Goal: Information Seeking & Learning: Learn about a topic

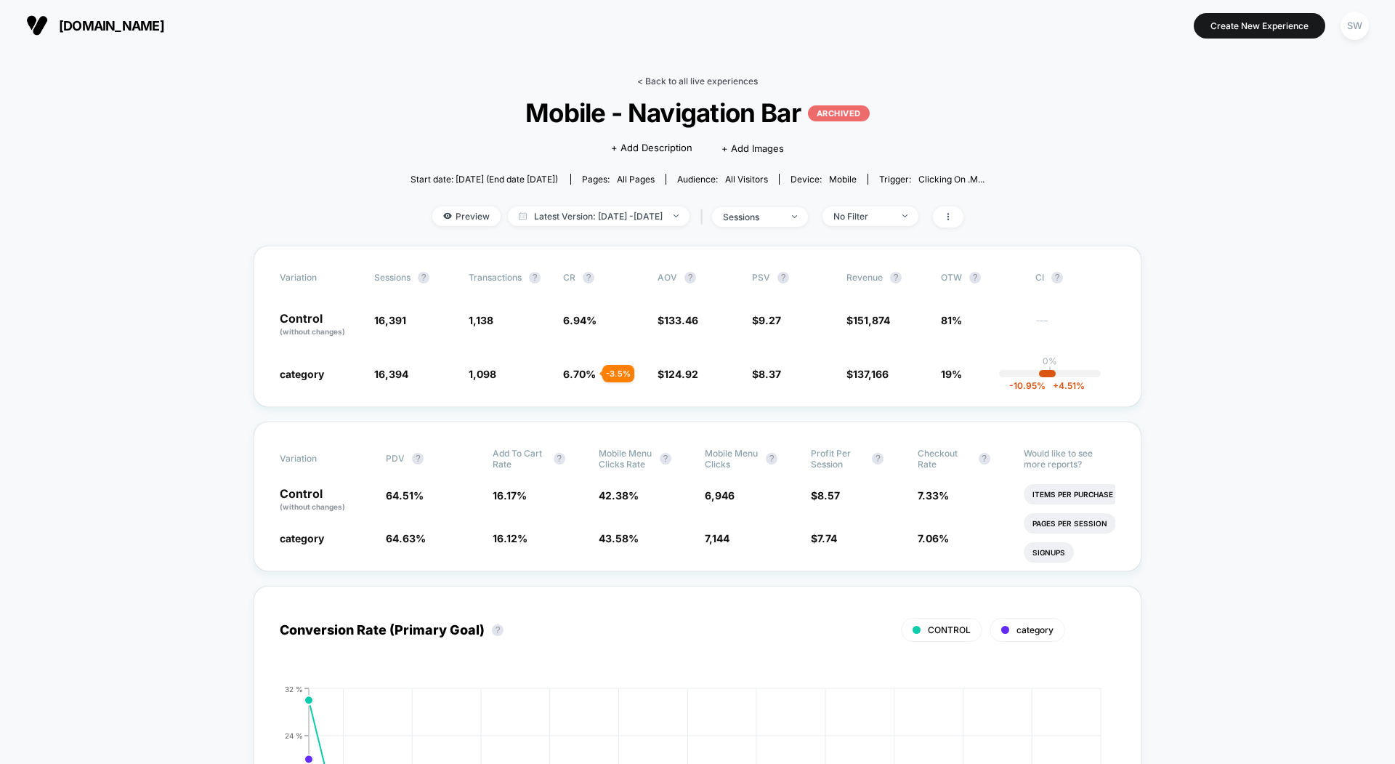
click at [665, 76] on link "< Back to all live experiences" at bounding box center [697, 81] width 121 height 11
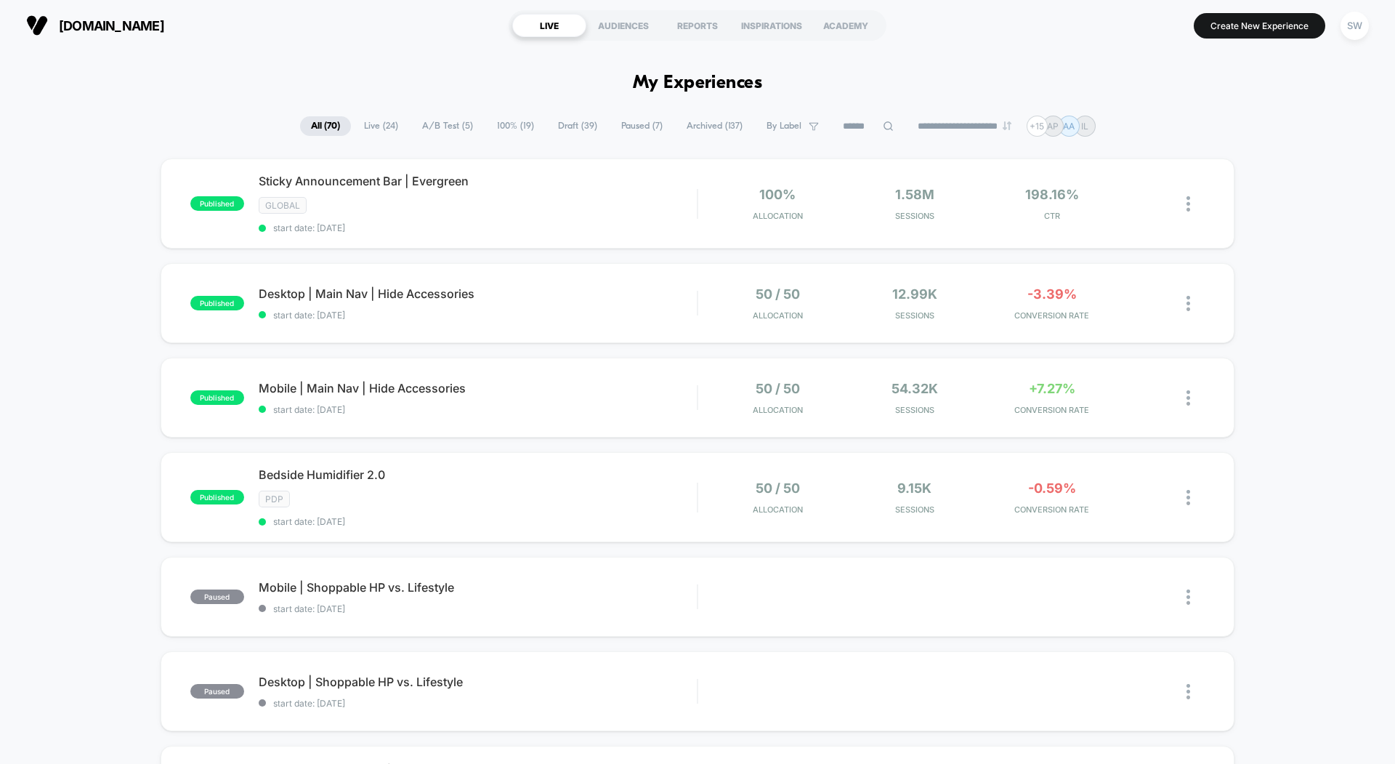
click at [368, 118] on span "Live ( 24 )" at bounding box center [381, 126] width 56 height 20
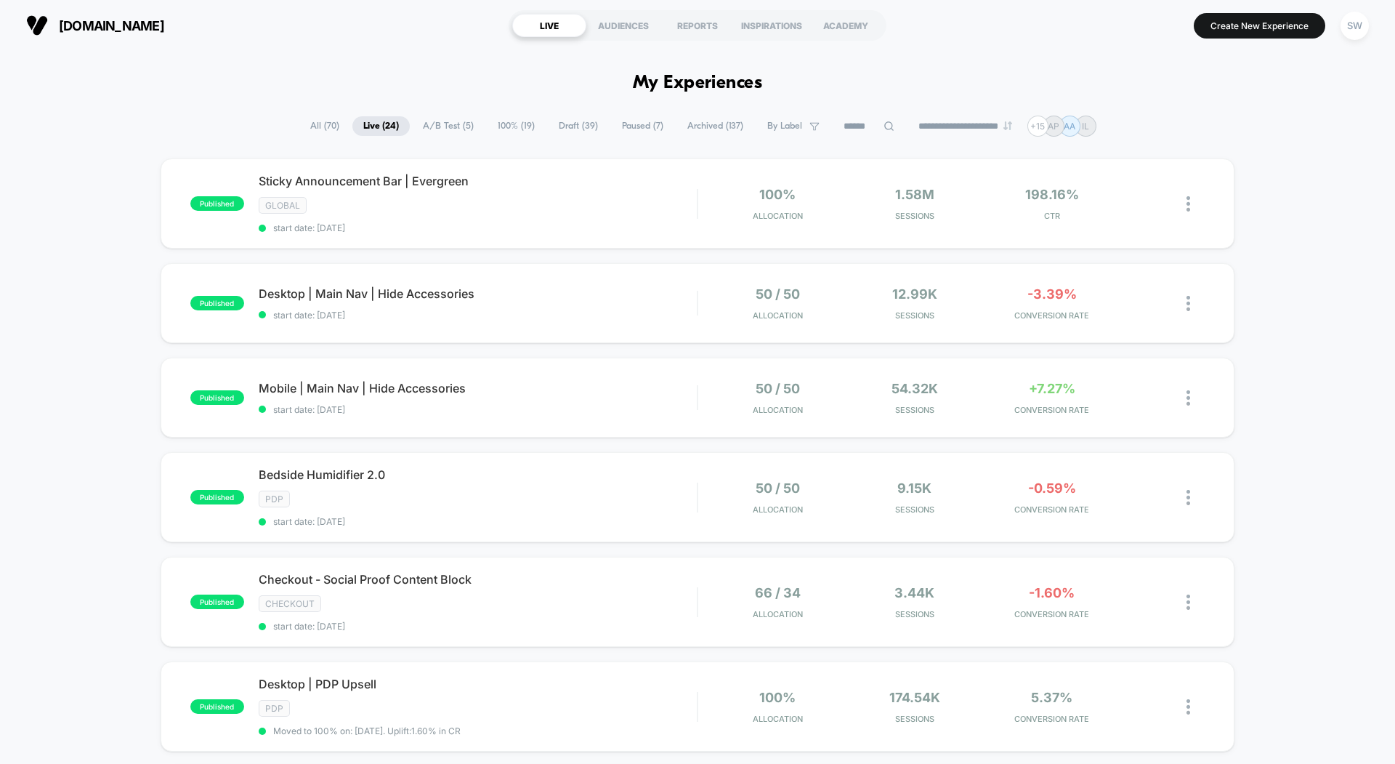
click at [317, 124] on span "All ( 70 )" at bounding box center [324, 126] width 51 height 20
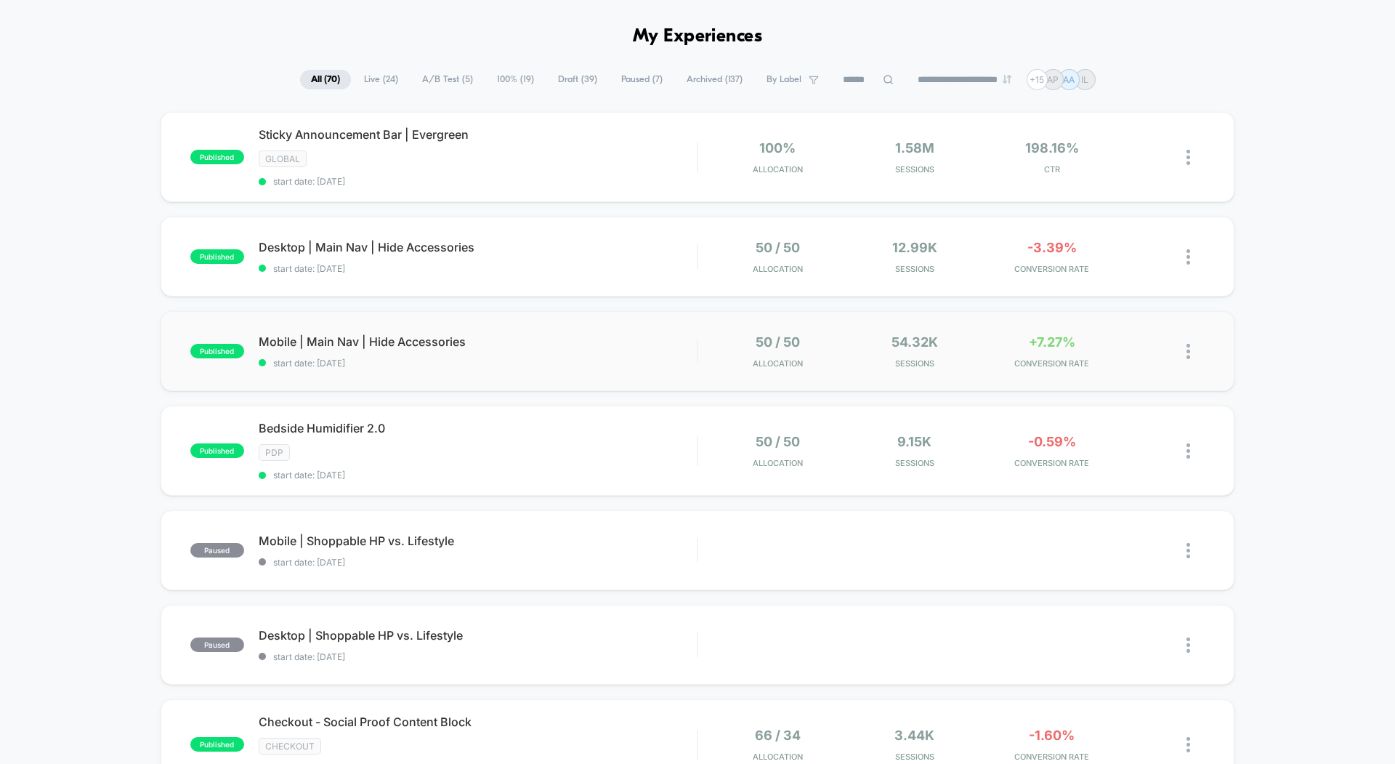
scroll to position [62, 0]
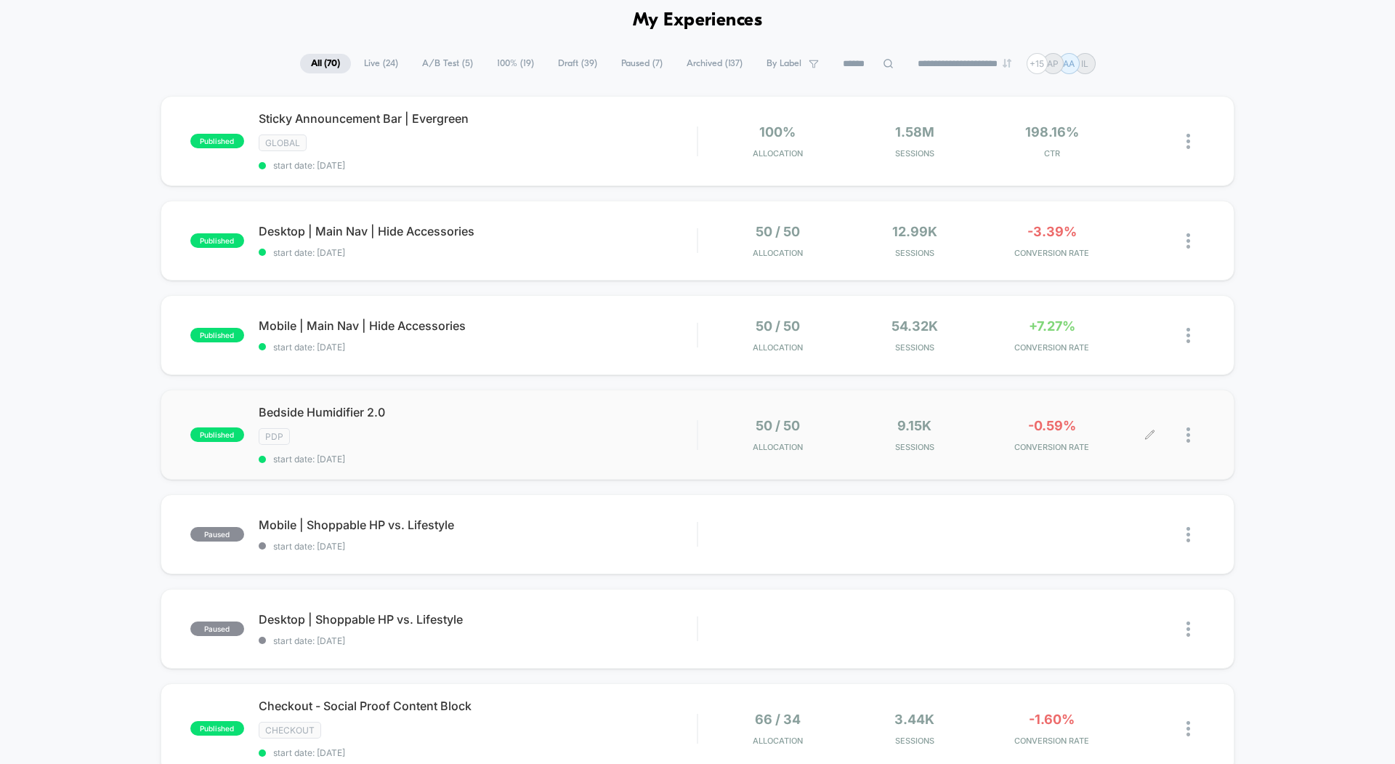
click at [1186, 429] on div at bounding box center [1177, 435] width 54 height 34
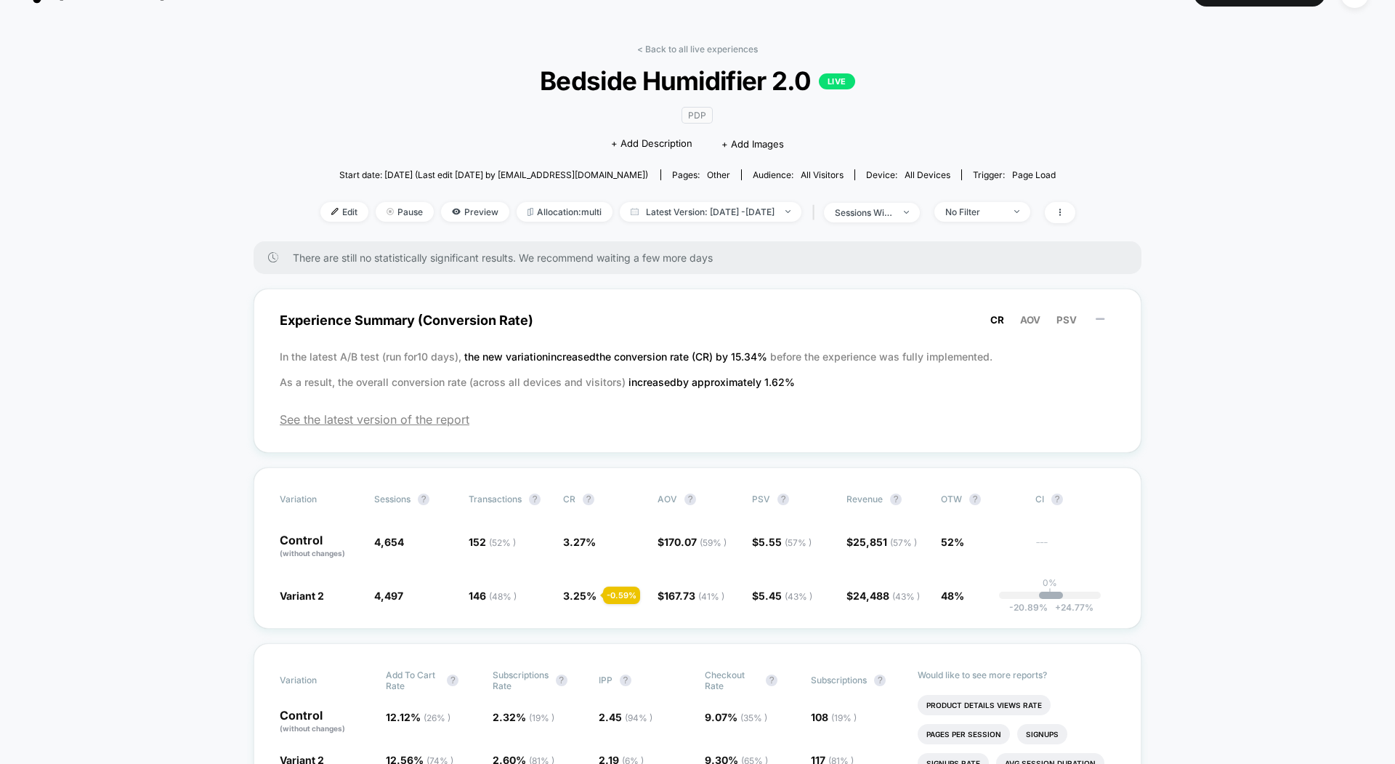
scroll to position [33, 0]
click at [450, 206] on span "Preview" at bounding box center [475, 211] width 68 height 20
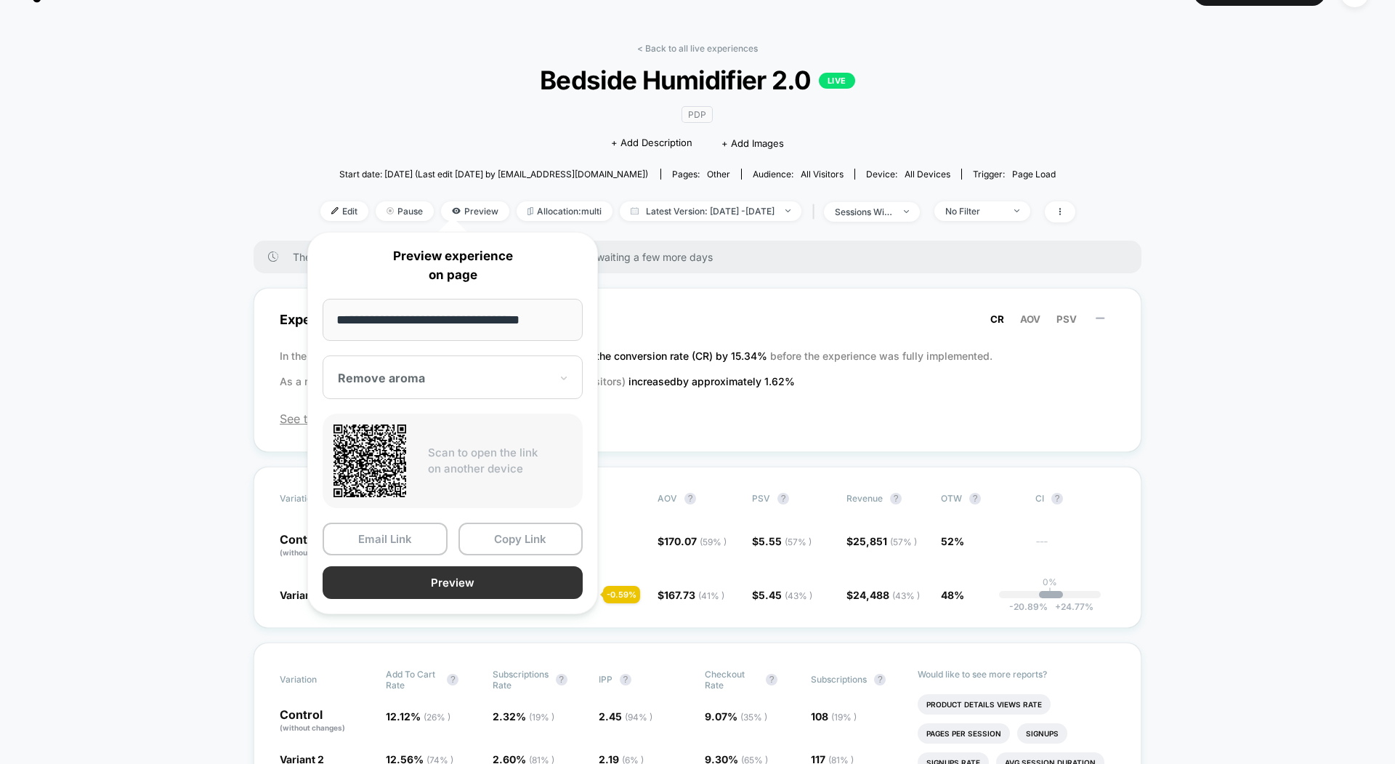
click at [501, 581] on button "Preview" at bounding box center [453, 582] width 260 height 33
